Goal: Transaction & Acquisition: Subscribe to service/newsletter

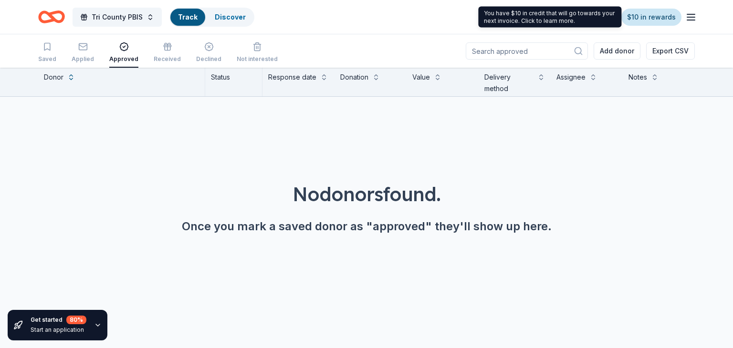
click at [661, 21] on link "$10 in rewards" at bounding box center [651, 17] width 60 height 17
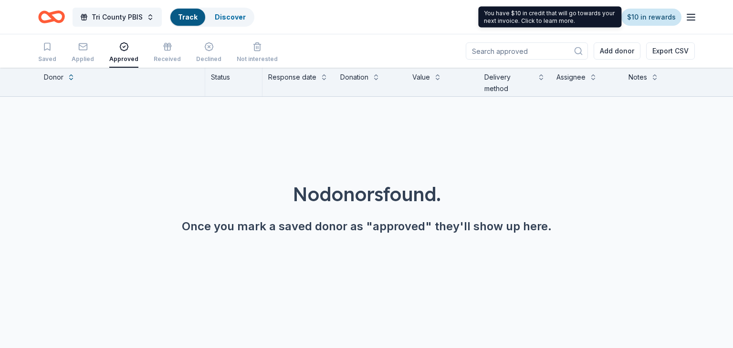
click at [658, 19] on link "$10 in rewards" at bounding box center [651, 17] width 60 height 17
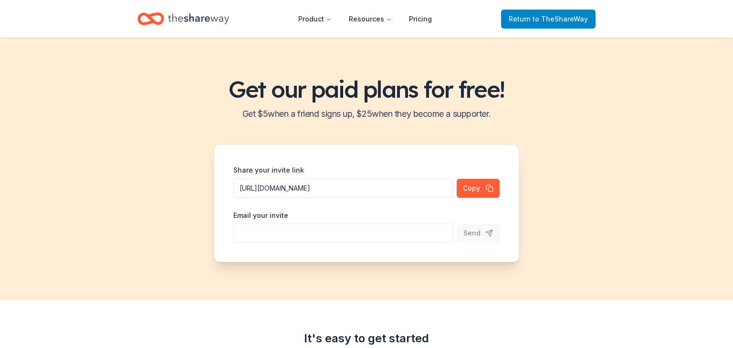
click at [542, 21] on span "to TheShareWay" at bounding box center [559, 19] width 55 height 8
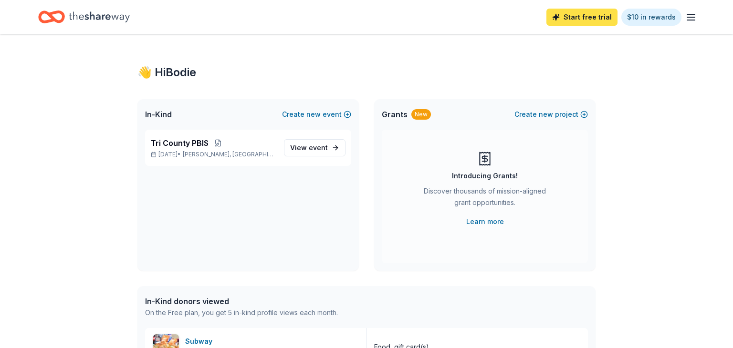
click at [586, 14] on link "Start free trial" at bounding box center [581, 17] width 71 height 17
